Goal: Task Accomplishment & Management: Use online tool/utility

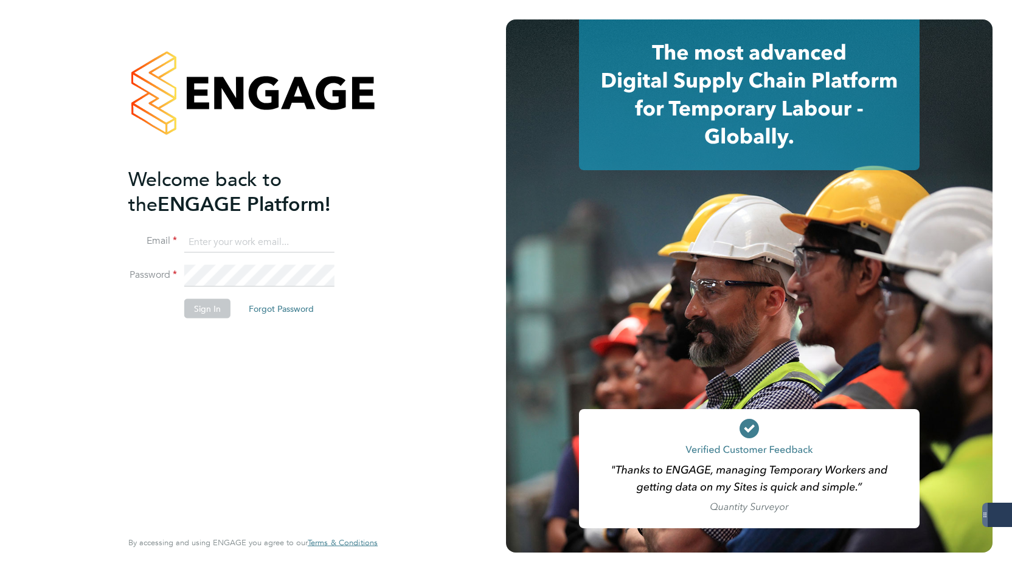
click at [228, 241] on input at bounding box center [259, 242] width 150 height 22
type input "emily@mmpconsultancy.co.uk"
click at [199, 297] on li "Password" at bounding box center [246, 281] width 237 height 33
click at [206, 305] on button "Sign In" at bounding box center [207, 308] width 46 height 19
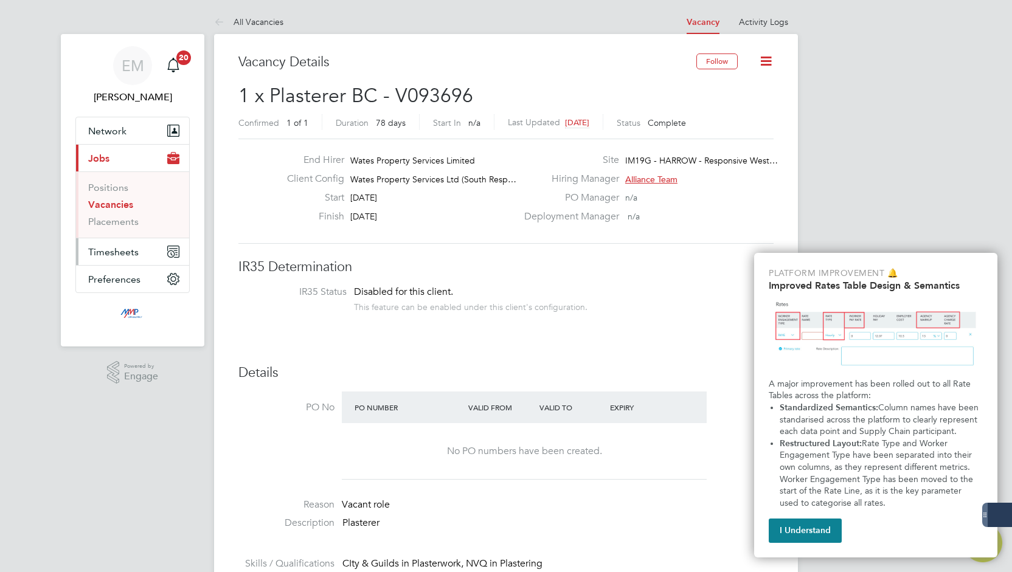
click at [116, 256] on span "Timesheets" at bounding box center [113, 252] width 50 height 12
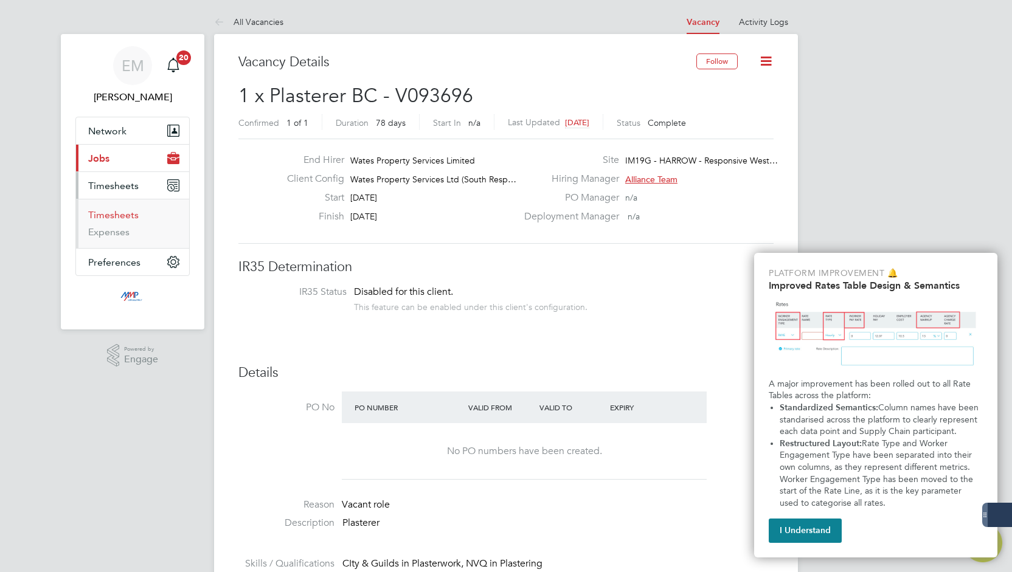
click at [119, 212] on link "Timesheets" at bounding box center [113, 215] width 50 height 12
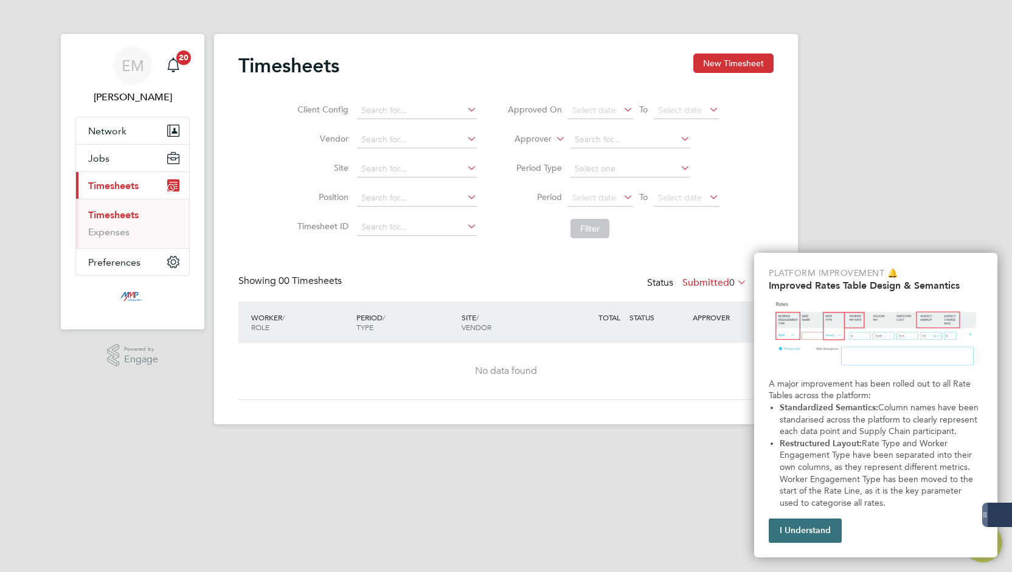
click at [812, 533] on button "I Understand" at bounding box center [805, 531] width 73 height 24
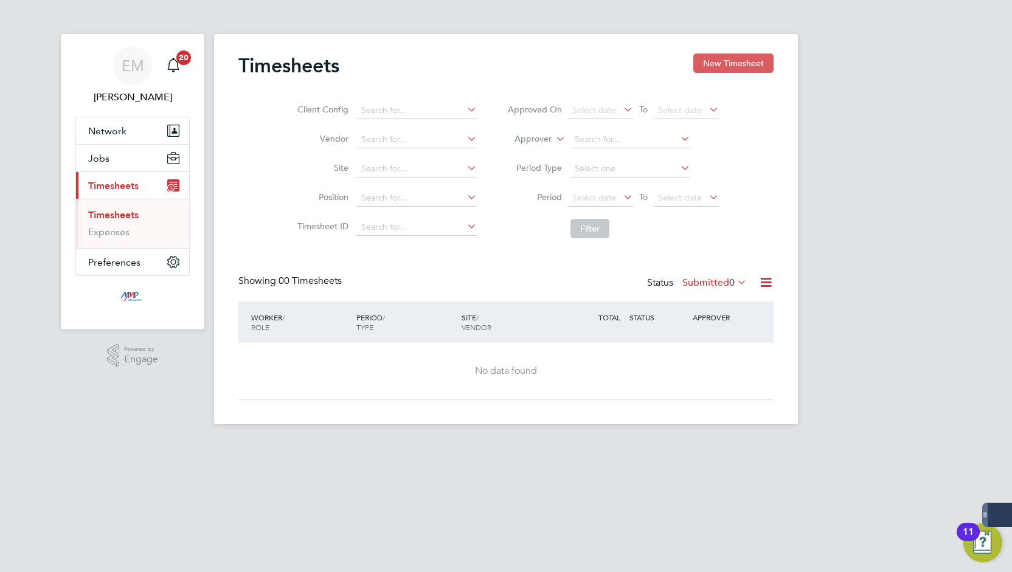
click at [730, 54] on button "New Timesheet" at bounding box center [733, 63] width 80 height 19
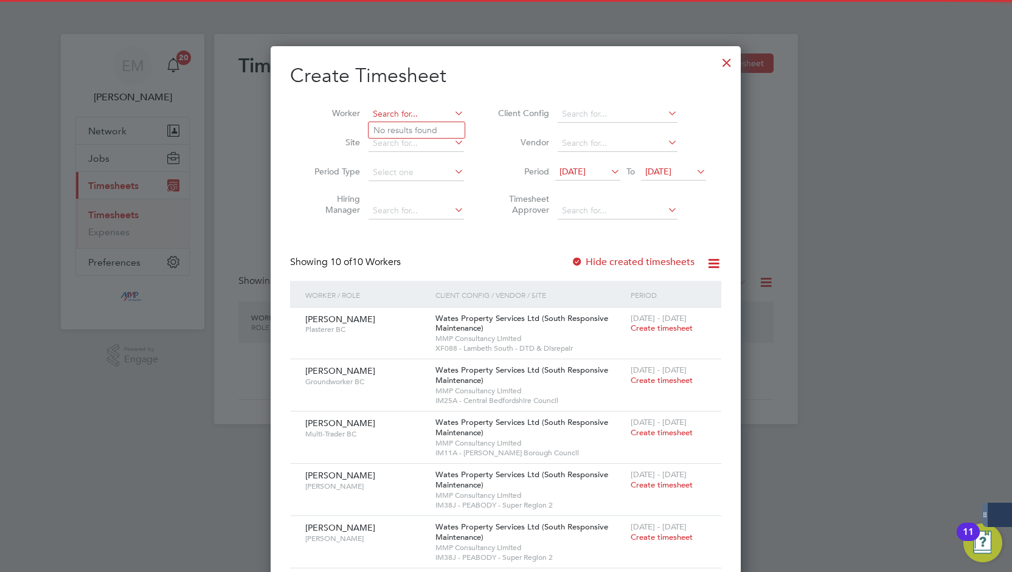
click at [378, 111] on input at bounding box center [416, 114] width 95 height 17
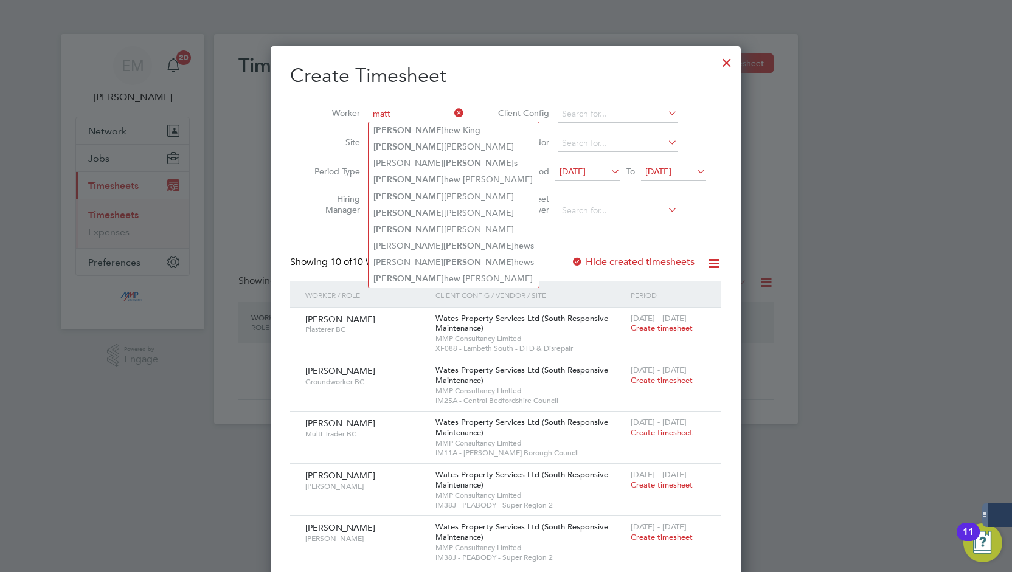
type input "matt"
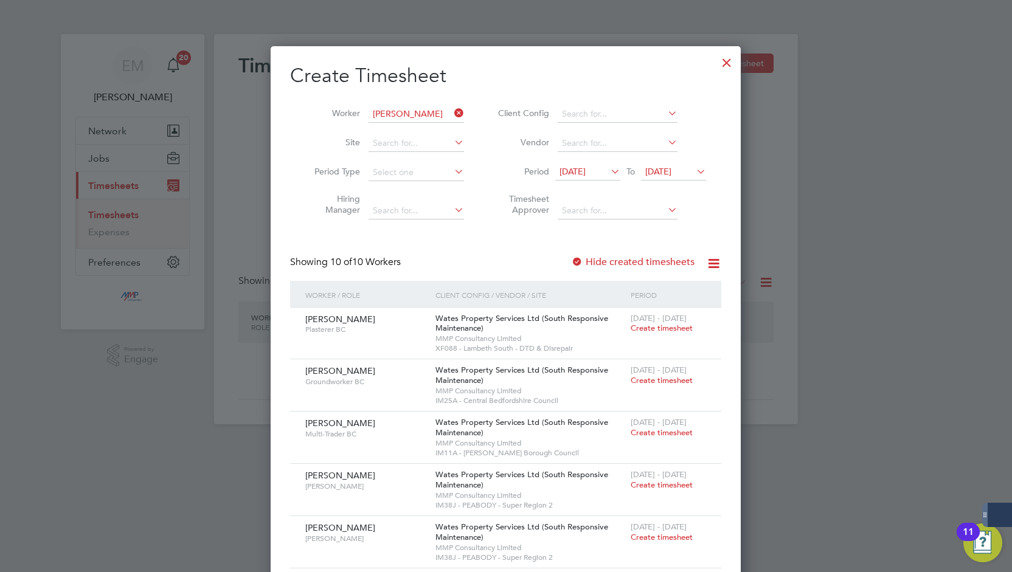
type input "[PERSON_NAME]"
click at [660, 172] on span "[DATE]" at bounding box center [658, 171] width 26 height 11
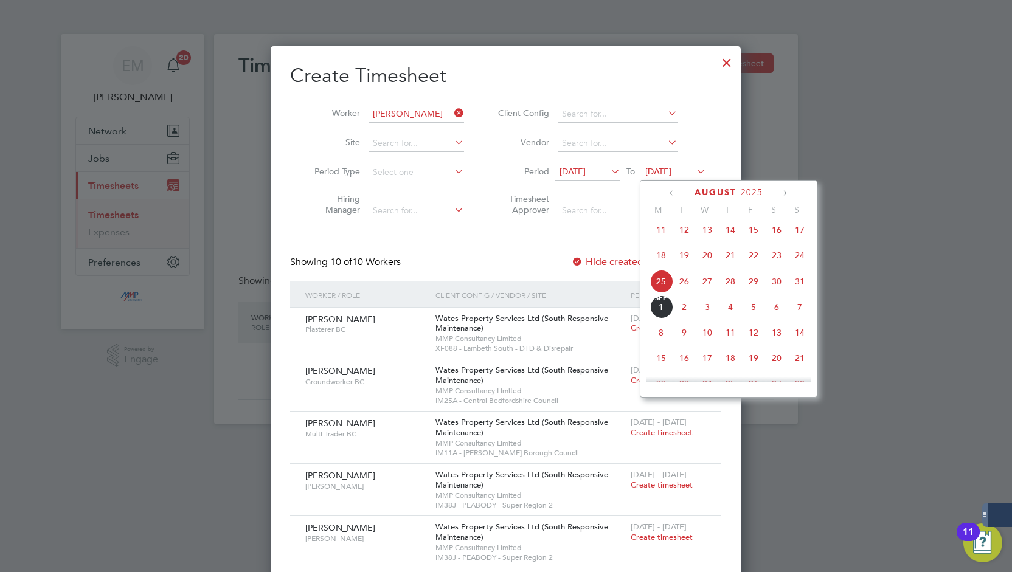
click at [653, 315] on span "[DATE]" at bounding box center [661, 307] width 23 height 23
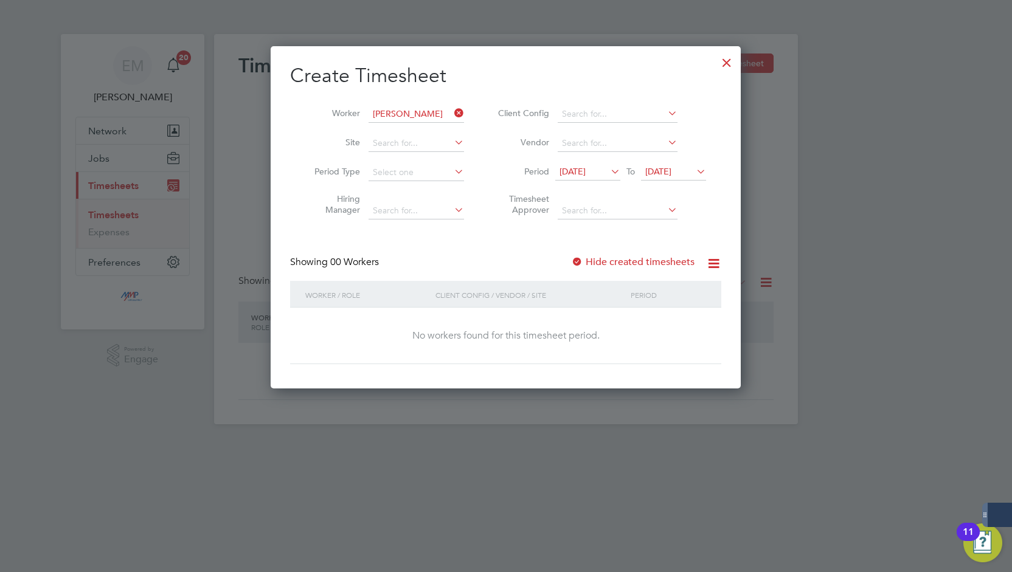
click at [580, 260] on div at bounding box center [577, 263] width 12 height 12
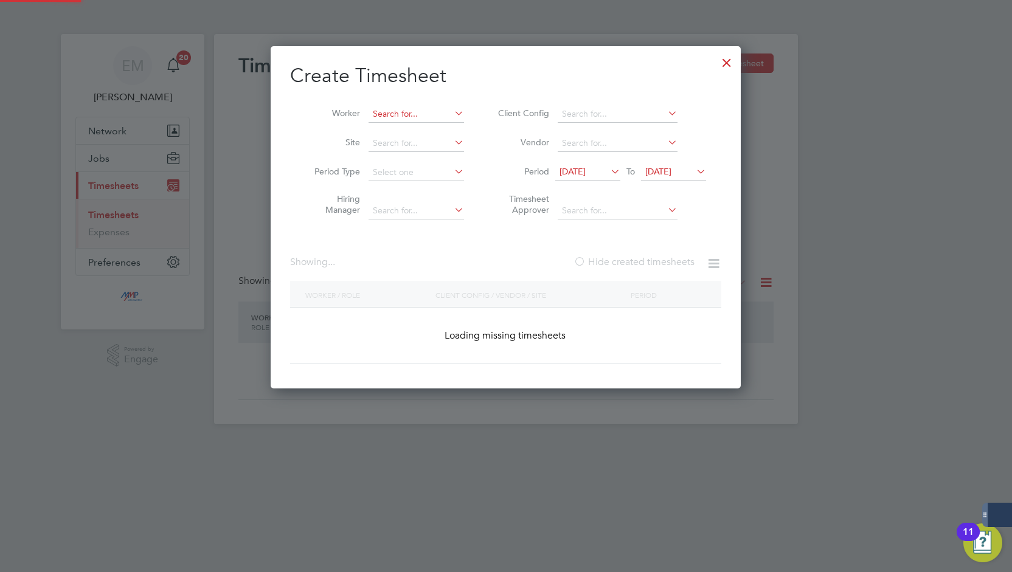
click at [421, 117] on input at bounding box center [416, 114] width 95 height 17
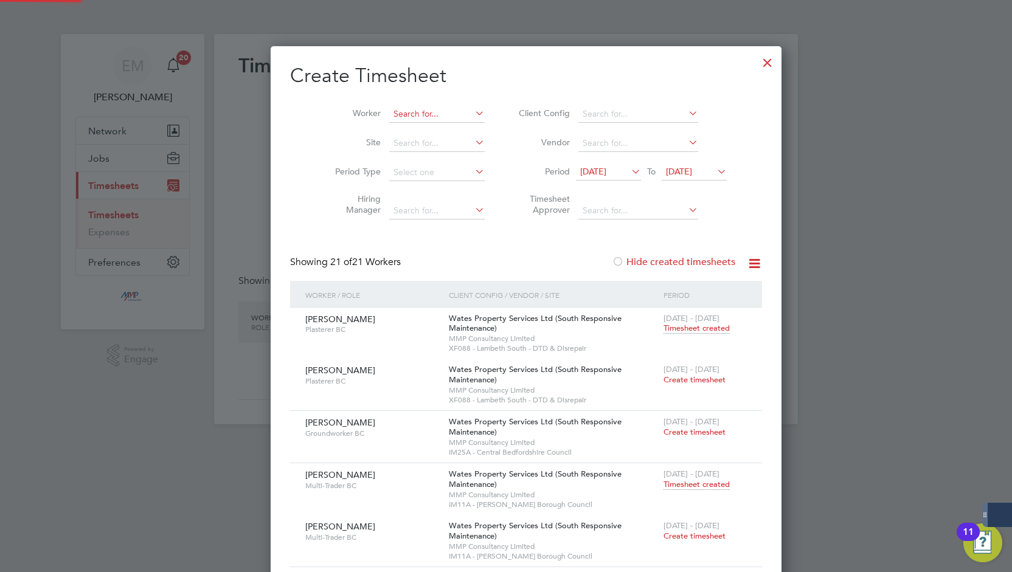
scroll to position [3292, 471]
type input "[PERSON_NAME]"
click at [619, 267] on label "Hide created timesheets" at bounding box center [673, 262] width 123 height 12
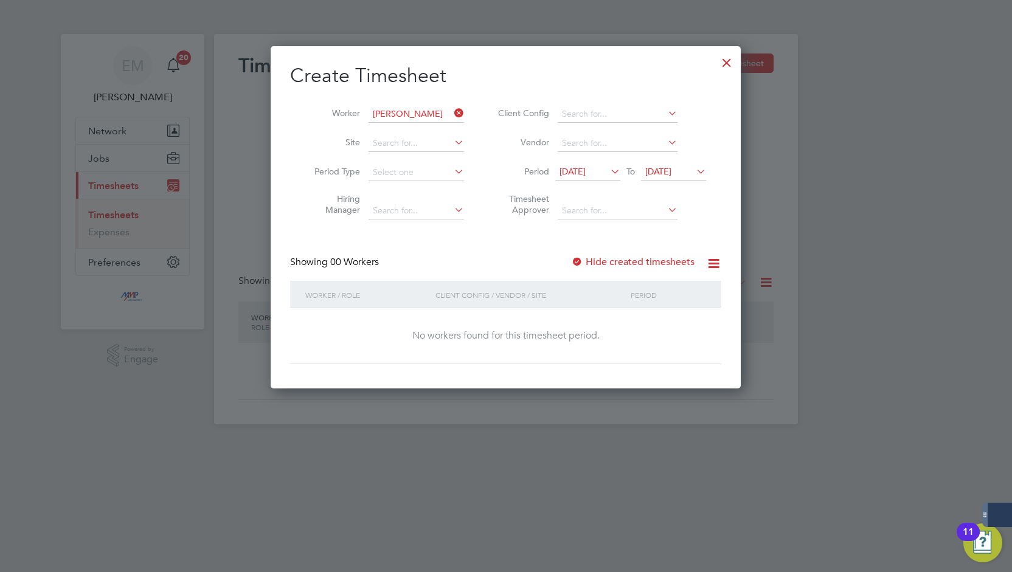
scroll to position [342, 471]
click at [452, 114] on icon at bounding box center [452, 113] width 0 height 17
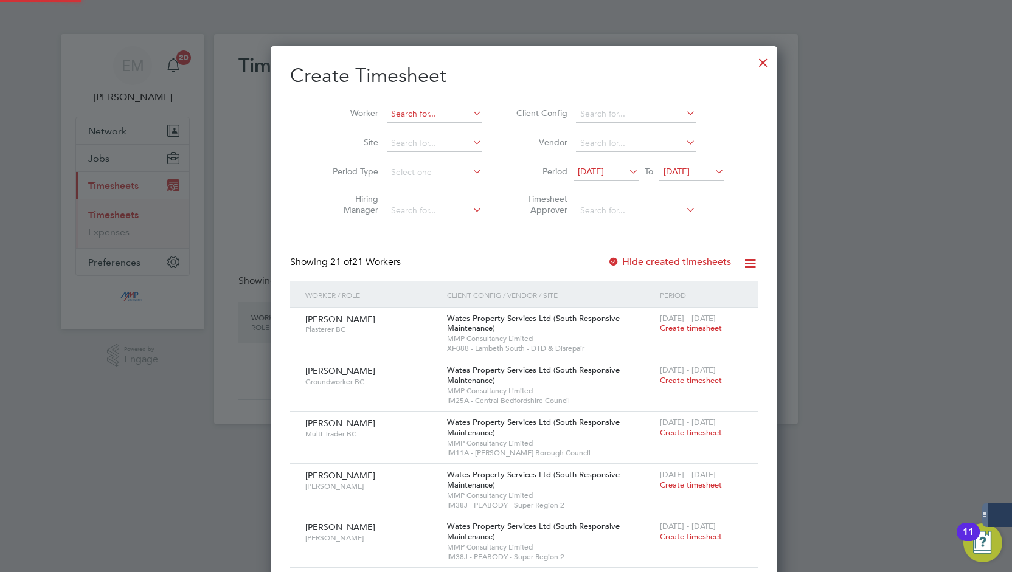
scroll to position [1793, 471]
click at [413, 117] on input at bounding box center [434, 114] width 95 height 17
type input "matt"
click at [752, 66] on div at bounding box center [763, 60] width 22 height 22
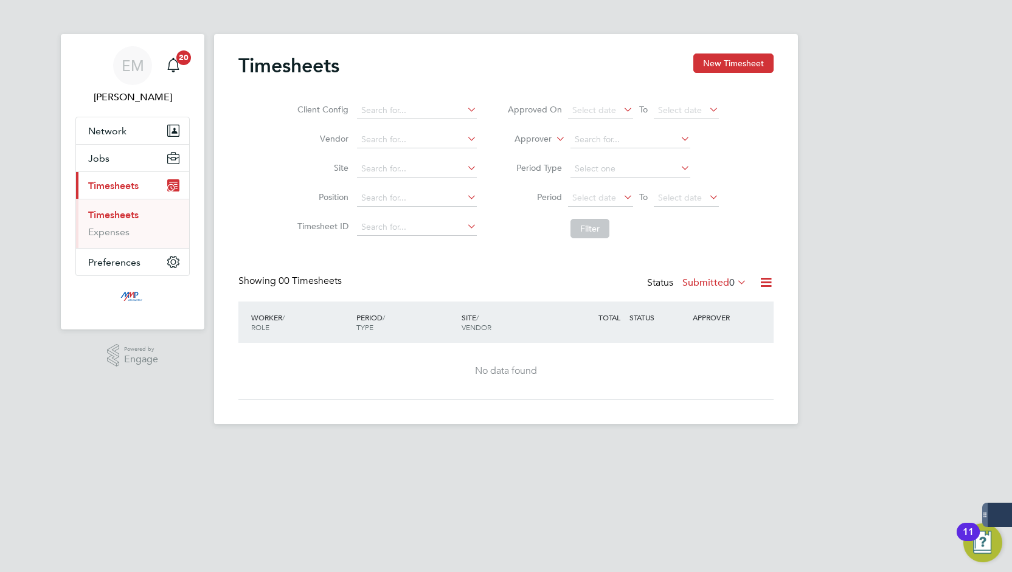
click at [130, 205] on ul "Timesheets Expenses" at bounding box center [132, 223] width 113 height 49
click at [127, 210] on link "Timesheets" at bounding box center [113, 215] width 50 height 12
click at [739, 60] on button "New Timesheet" at bounding box center [733, 63] width 80 height 19
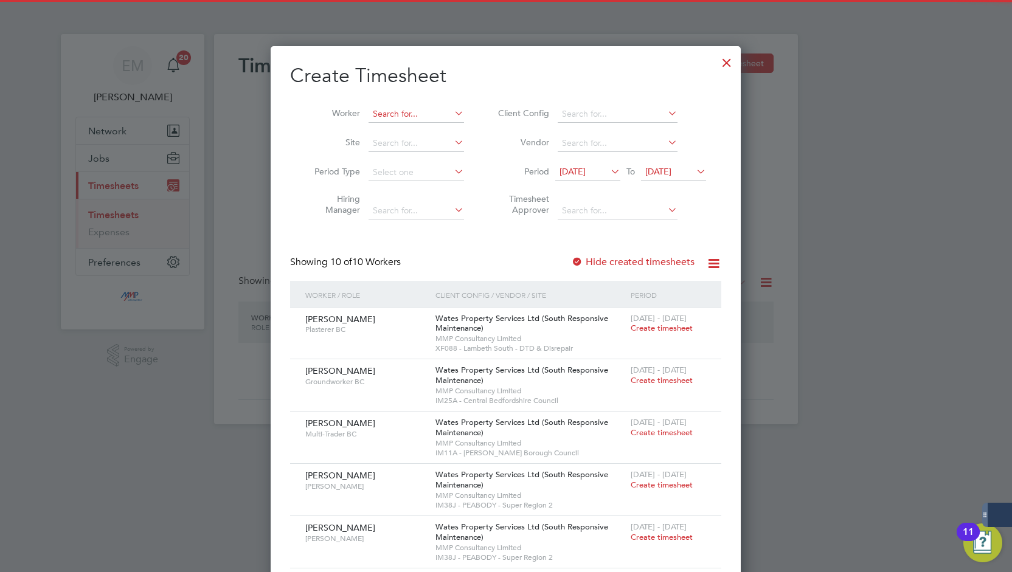
click at [428, 117] on input at bounding box center [416, 114] width 95 height 17
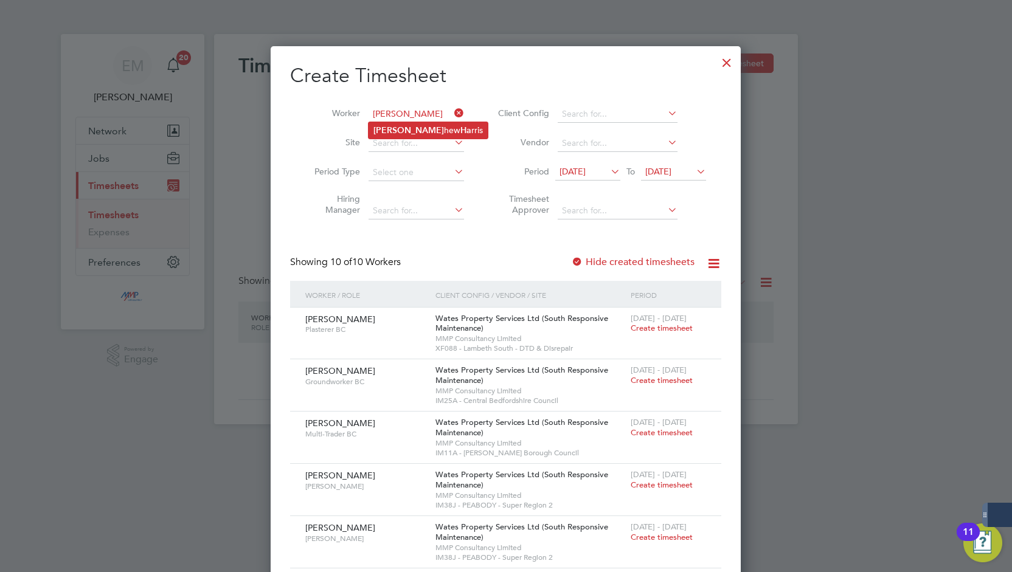
click at [435, 131] on li "[PERSON_NAME] Ha rris" at bounding box center [428, 130] width 119 height 16
type input "[PERSON_NAME]"
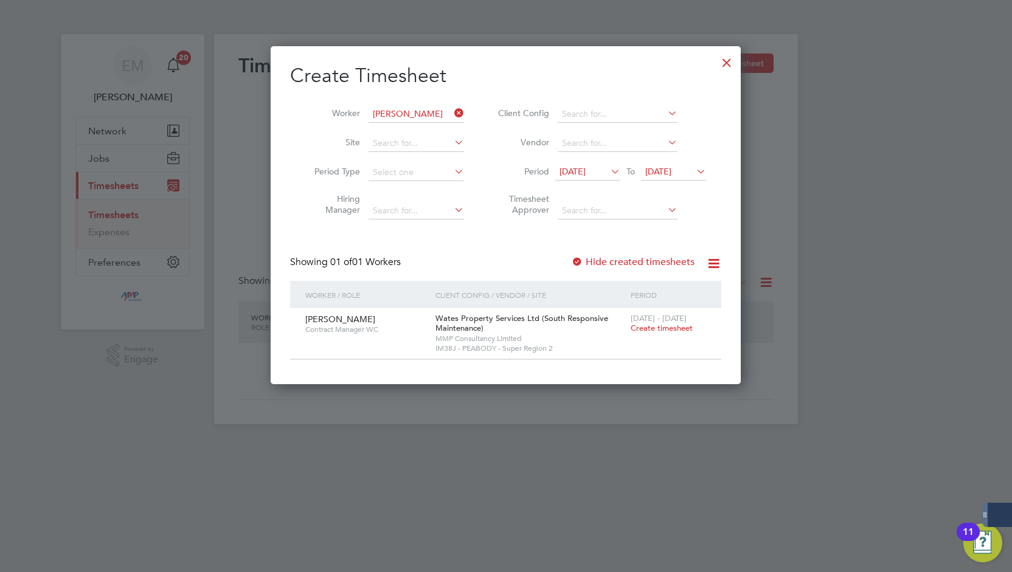
click at [682, 325] on span "Create timesheet" at bounding box center [662, 328] width 62 height 10
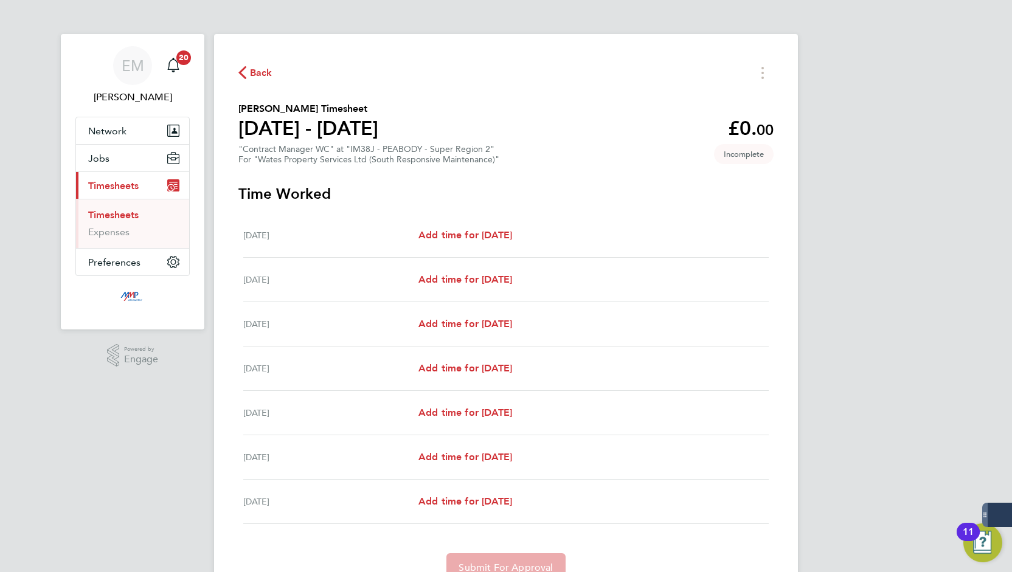
click at [266, 71] on span "Back" at bounding box center [261, 73] width 23 height 15
